Goal: Information Seeking & Learning: Find specific page/section

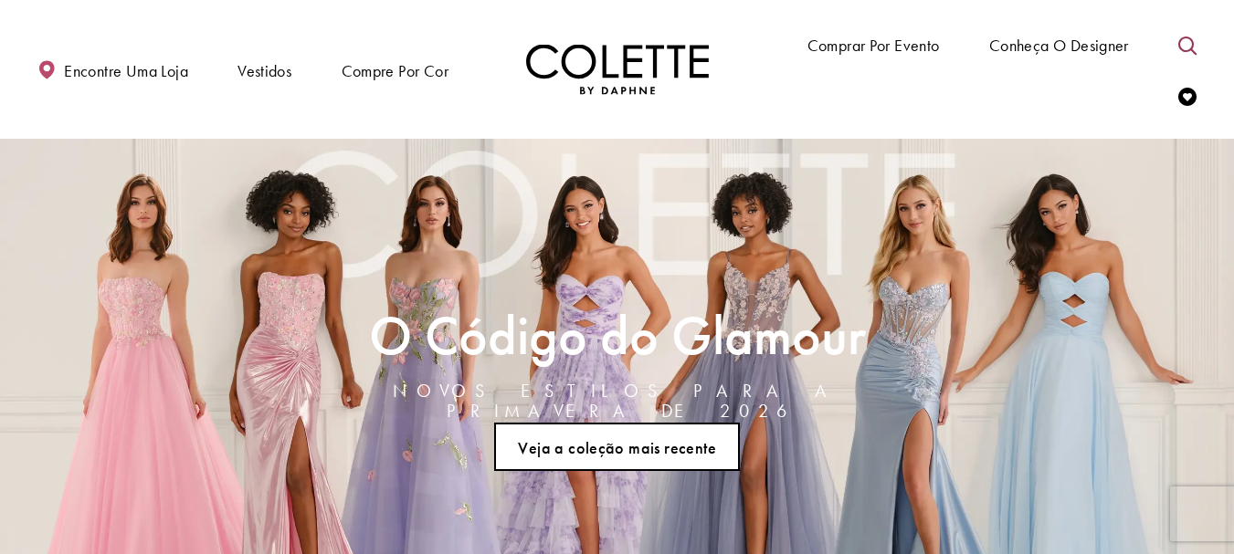
click at [1182, 45] on icon "Alternar pesquisa" at bounding box center [1187, 46] width 18 height 18
click at [1013, 40] on input "Procurar" at bounding box center [1054, 44] width 220 height 27
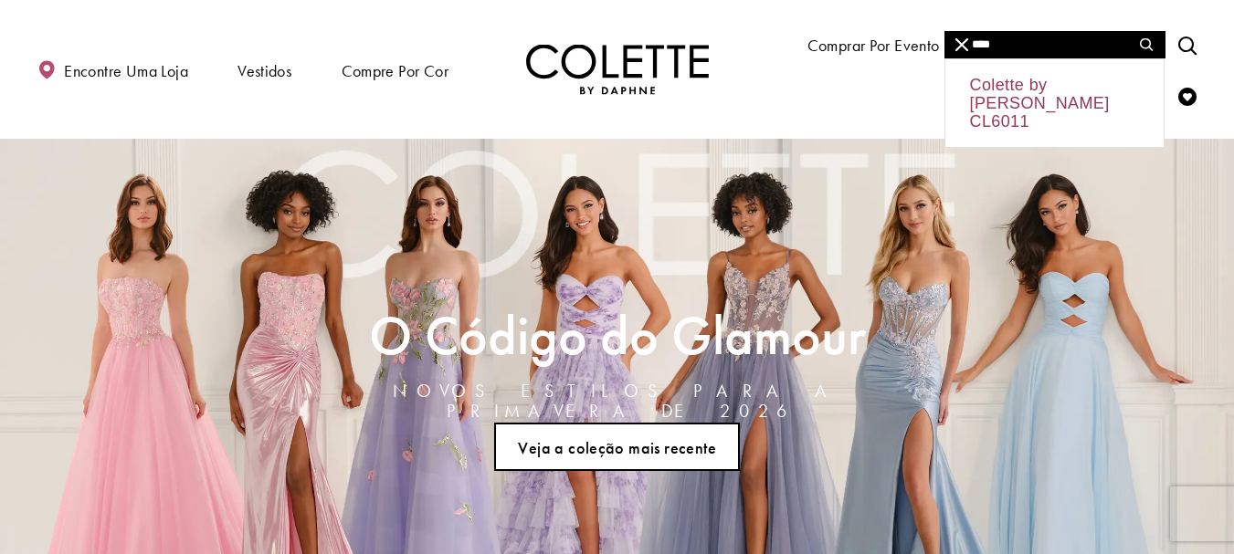
click at [1026, 82] on div "Colette by [PERSON_NAME] CL6011" at bounding box center [1054, 103] width 218 height 88
type input "**********"
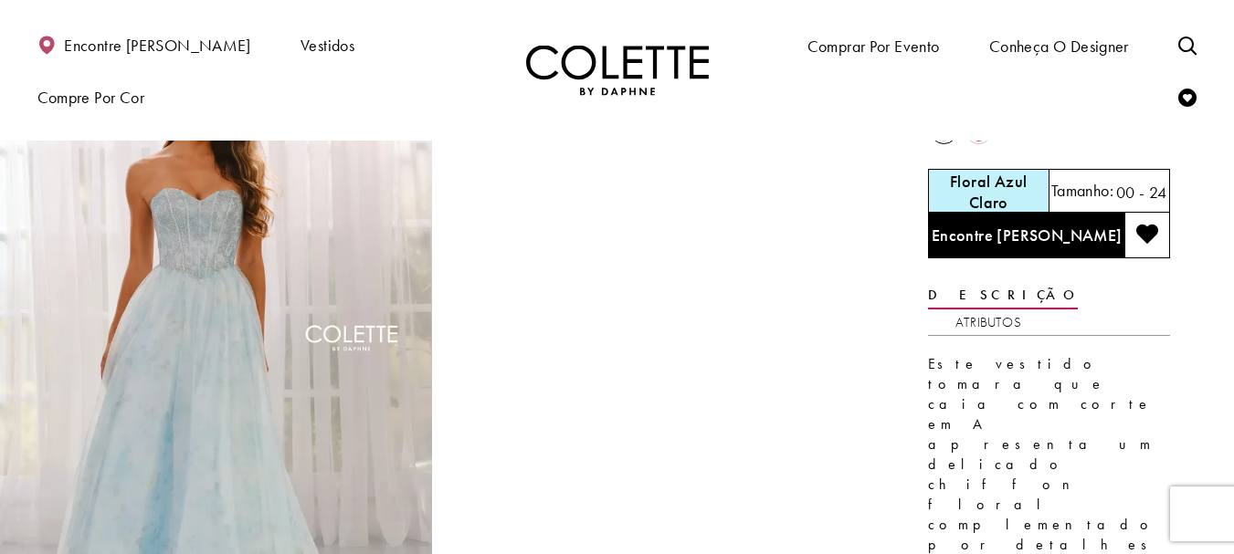
scroll to position [91, 0]
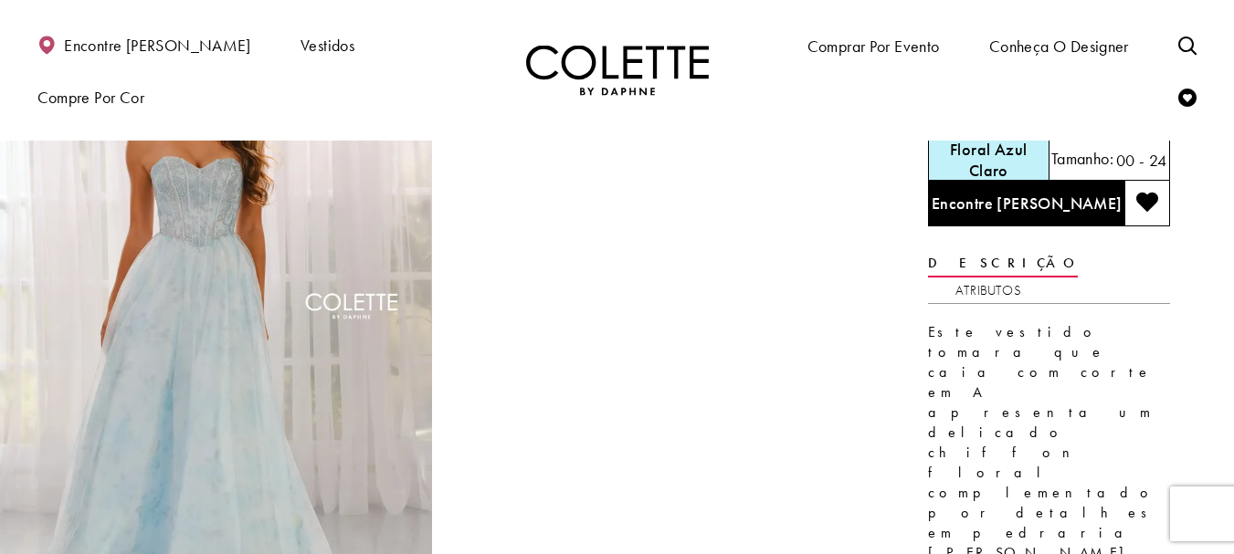
click at [1070, 89] on ul "Comprar por evento Dresses Occasion EVENING DRESSES PROM DRESSES PAGEANT DRESSES" at bounding box center [918, 70] width 603 height 102
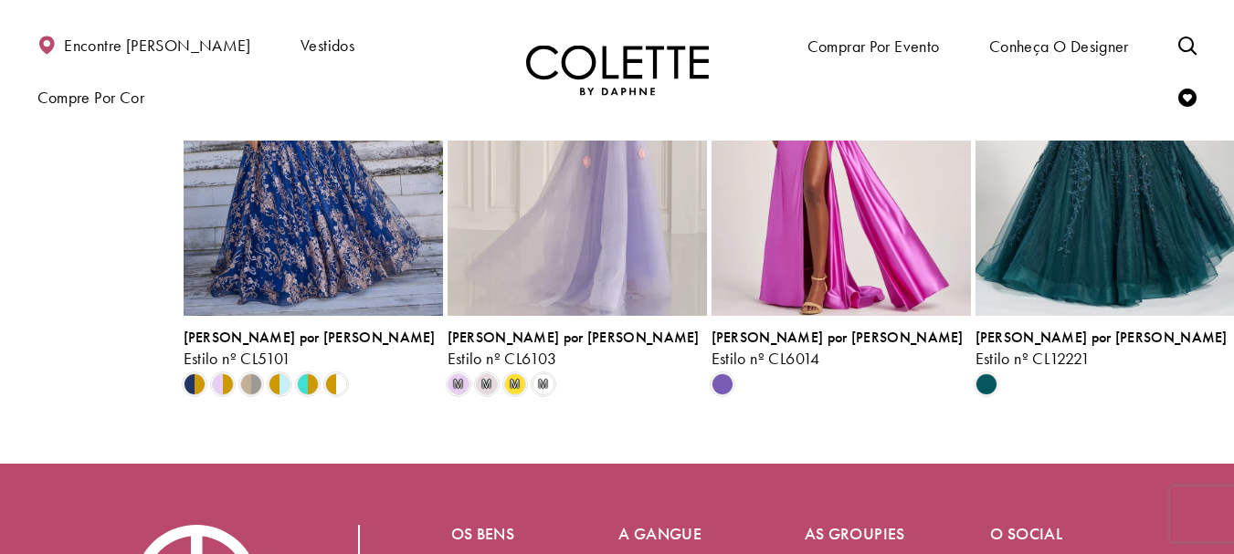
scroll to position [2831, 0]
